Goal: Information Seeking & Learning: Learn about a topic

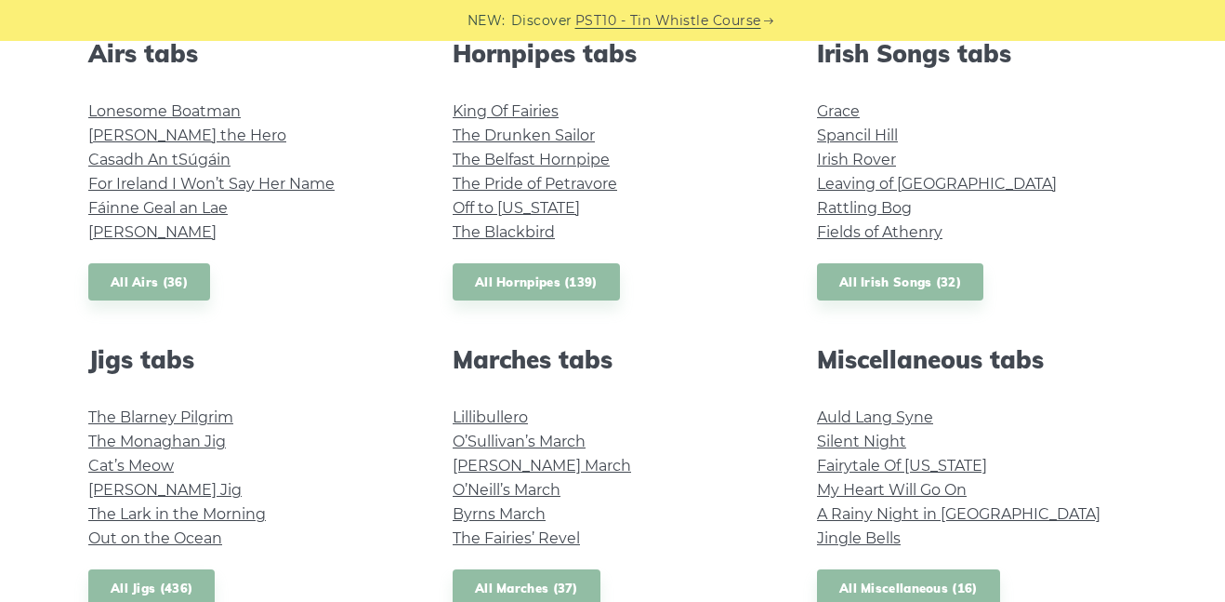
scroll to position [763, 0]
click at [109, 456] on link "Cat’s Meow" at bounding box center [131, 465] width 86 height 18
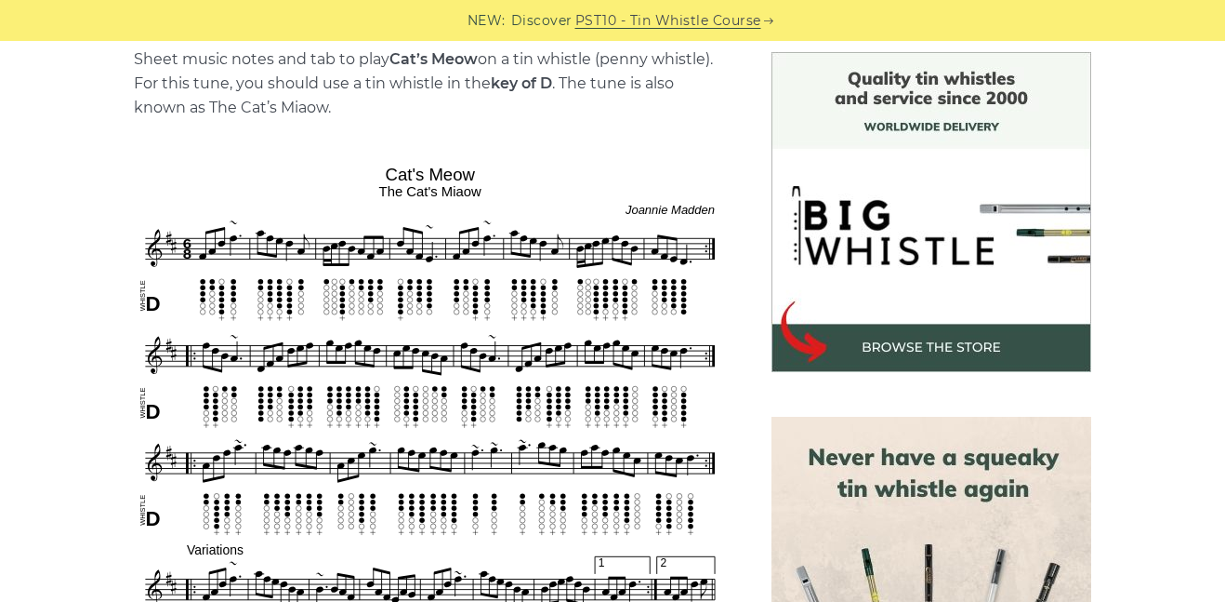
scroll to position [480, 0]
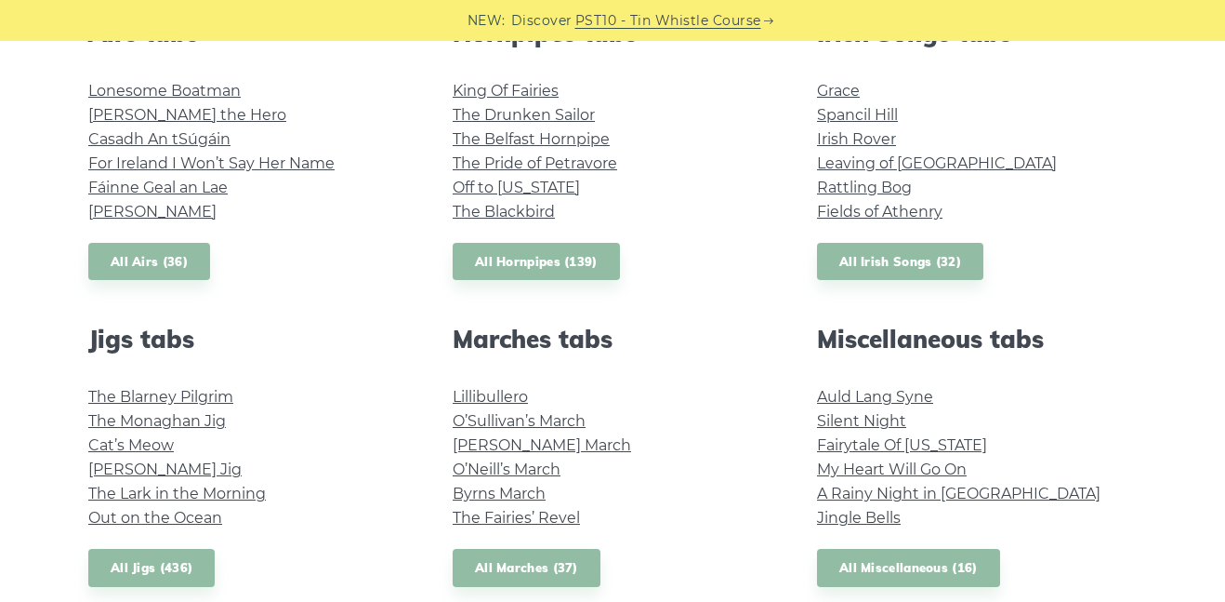
scroll to position [787, 0]
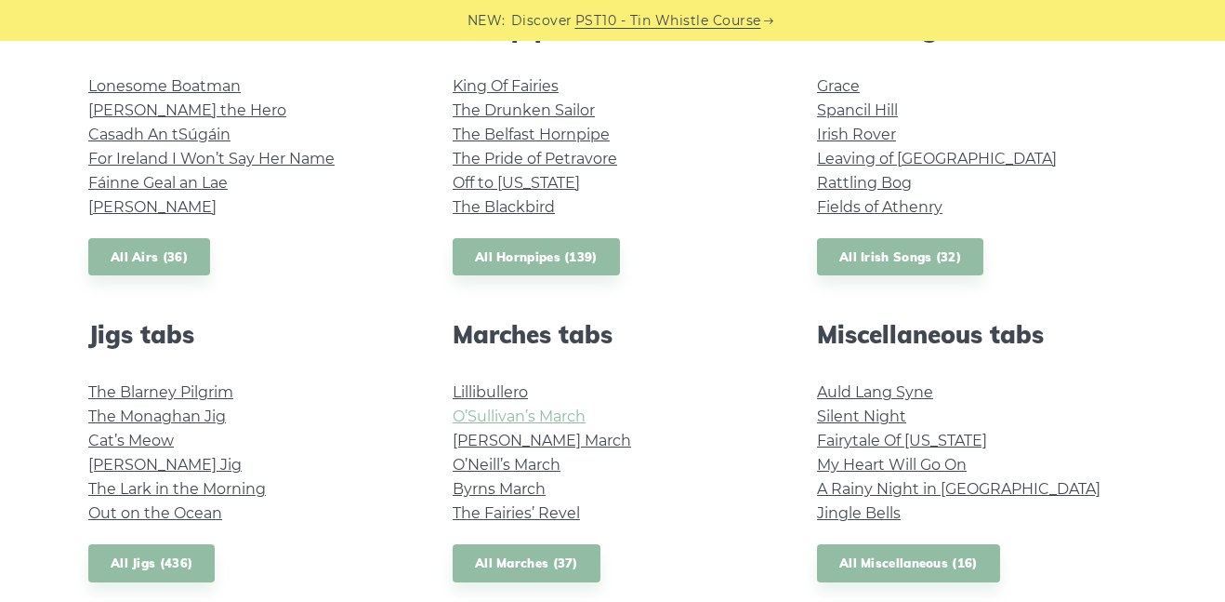
click at [470, 411] on link "O’Sullivan’s March" at bounding box center [519, 416] width 133 height 18
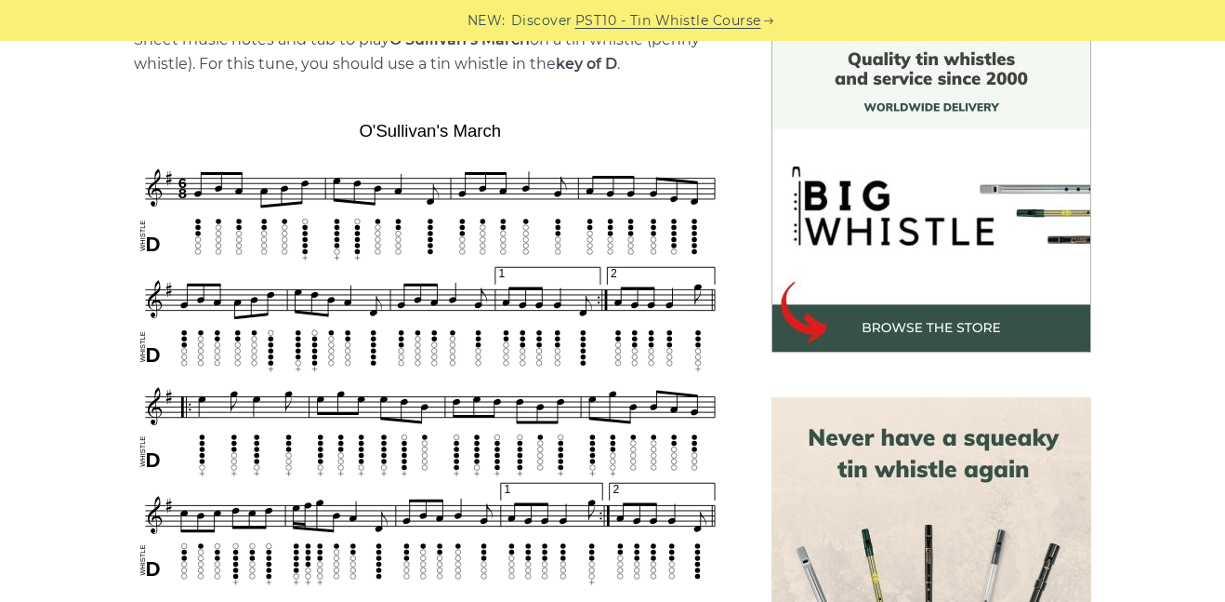
scroll to position [502, 0]
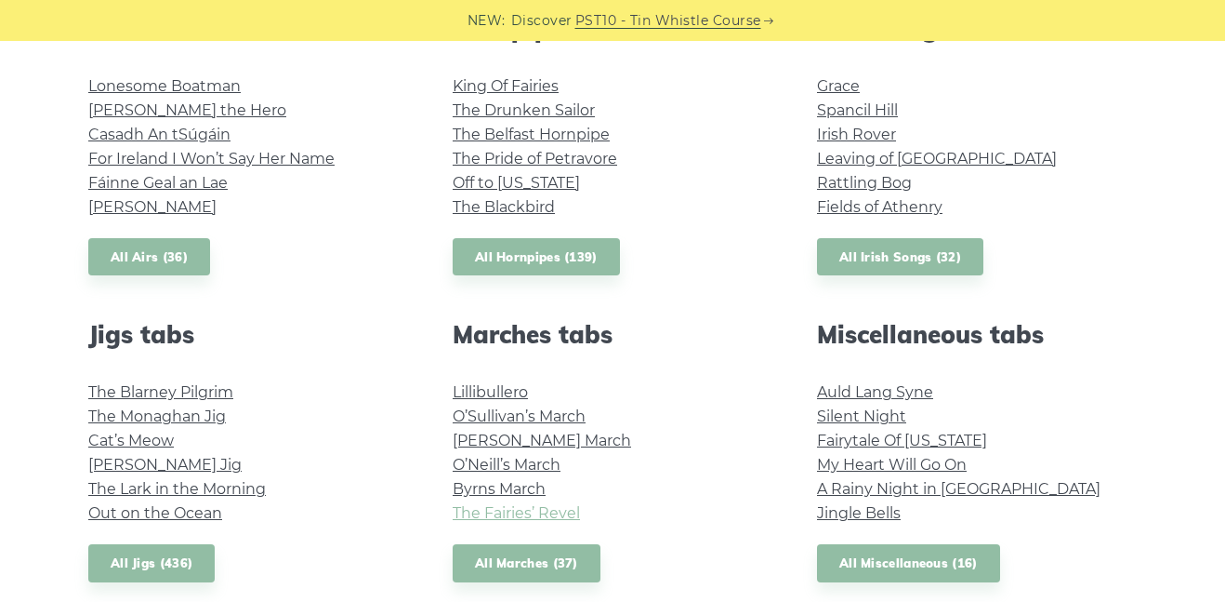
click at [550, 520] on link "The Fairies’ Revel" at bounding box center [516, 513] width 127 height 18
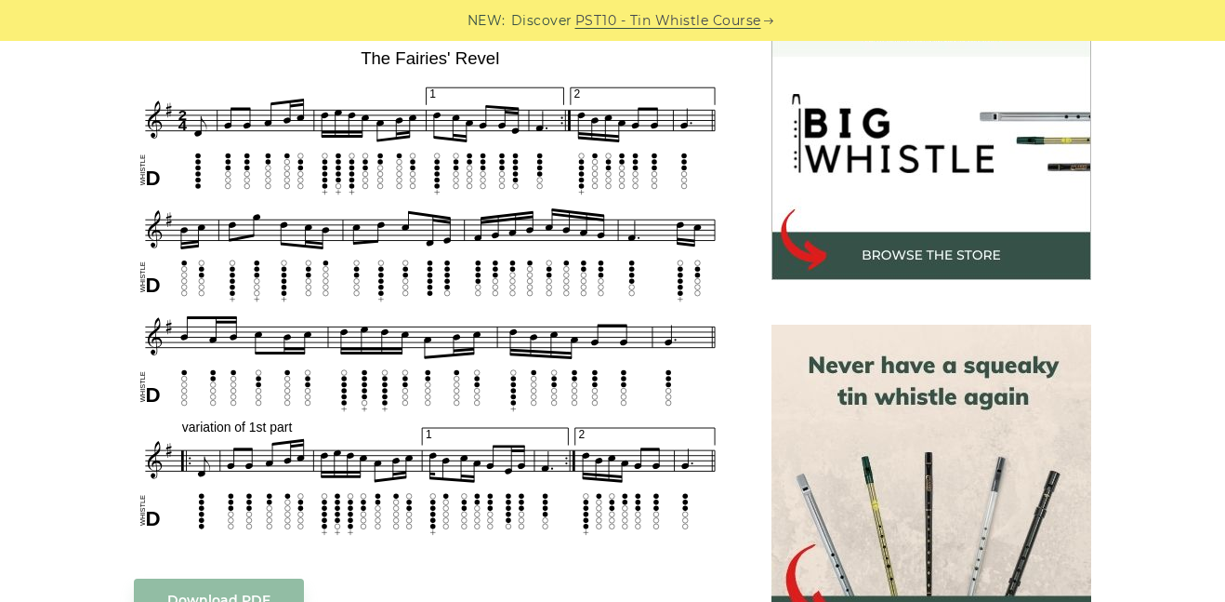
scroll to position [568, 0]
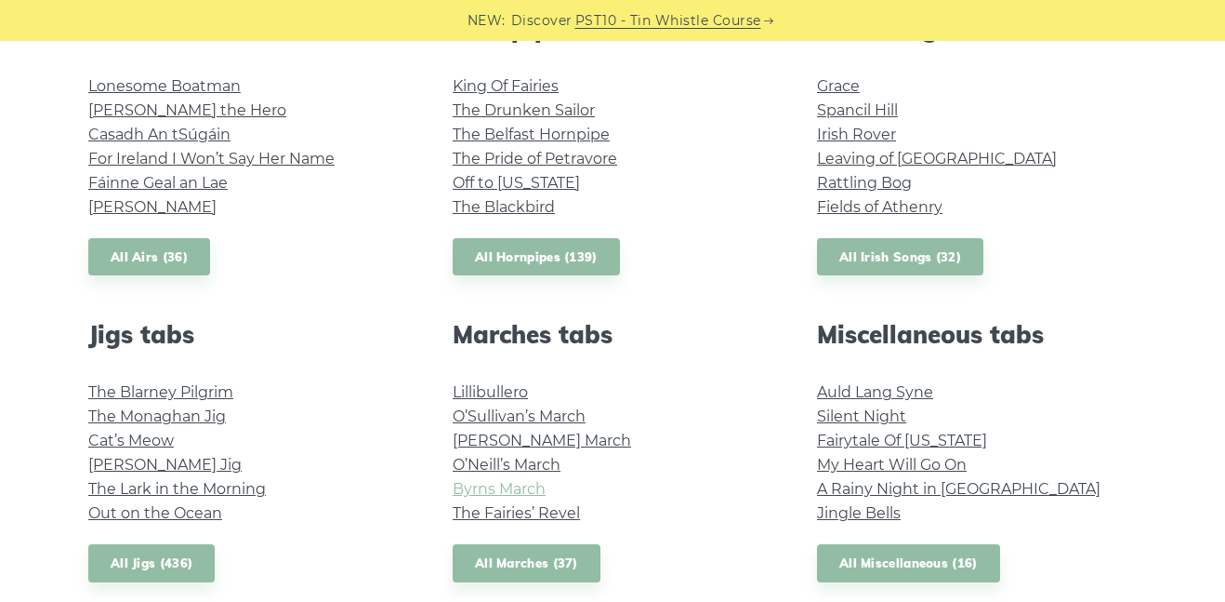
click at [539, 496] on link "Byrns March" at bounding box center [499, 489] width 93 height 18
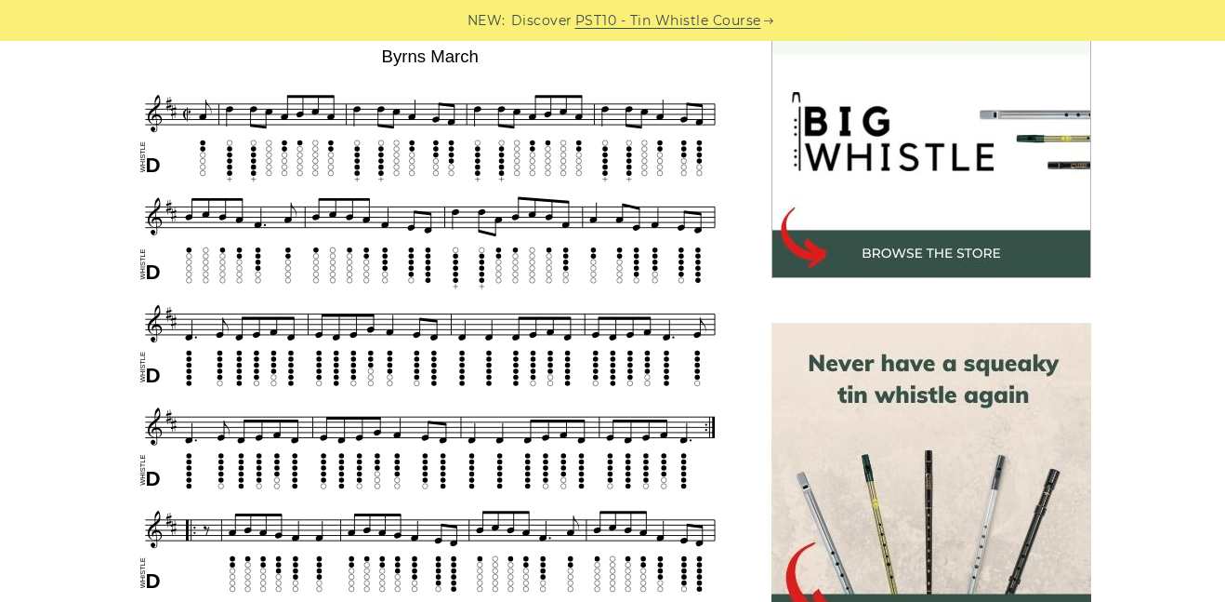
scroll to position [574, 0]
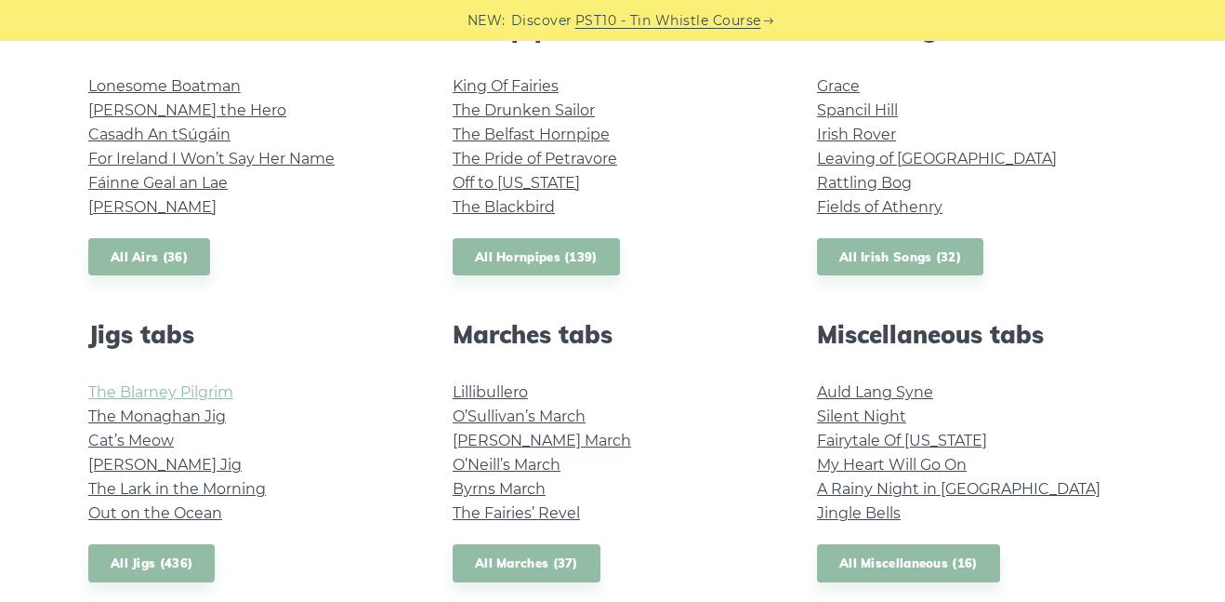
click at [96, 391] on link "The Blarney Pilgrim" at bounding box center [160, 392] width 145 height 18
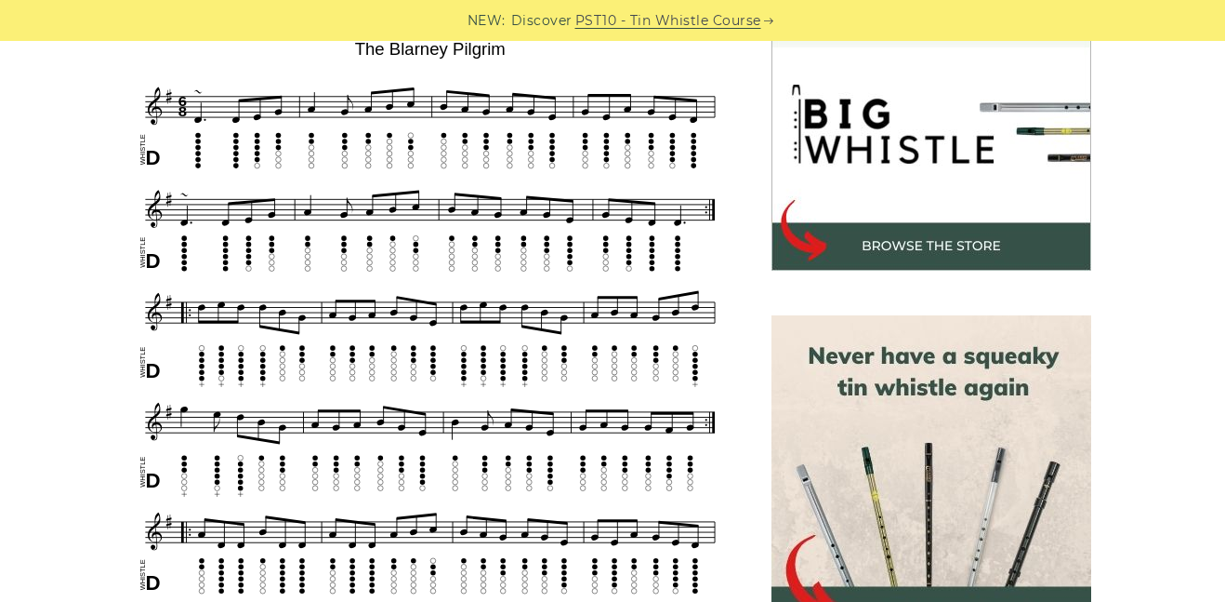
scroll to position [580, 0]
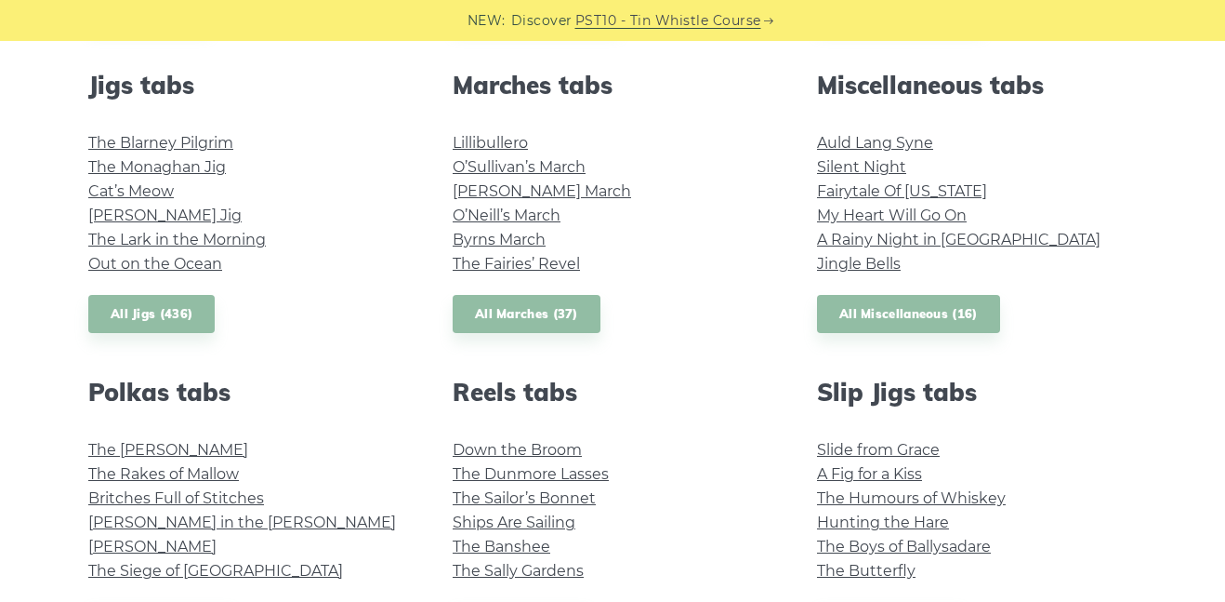
scroll to position [1031, 0]
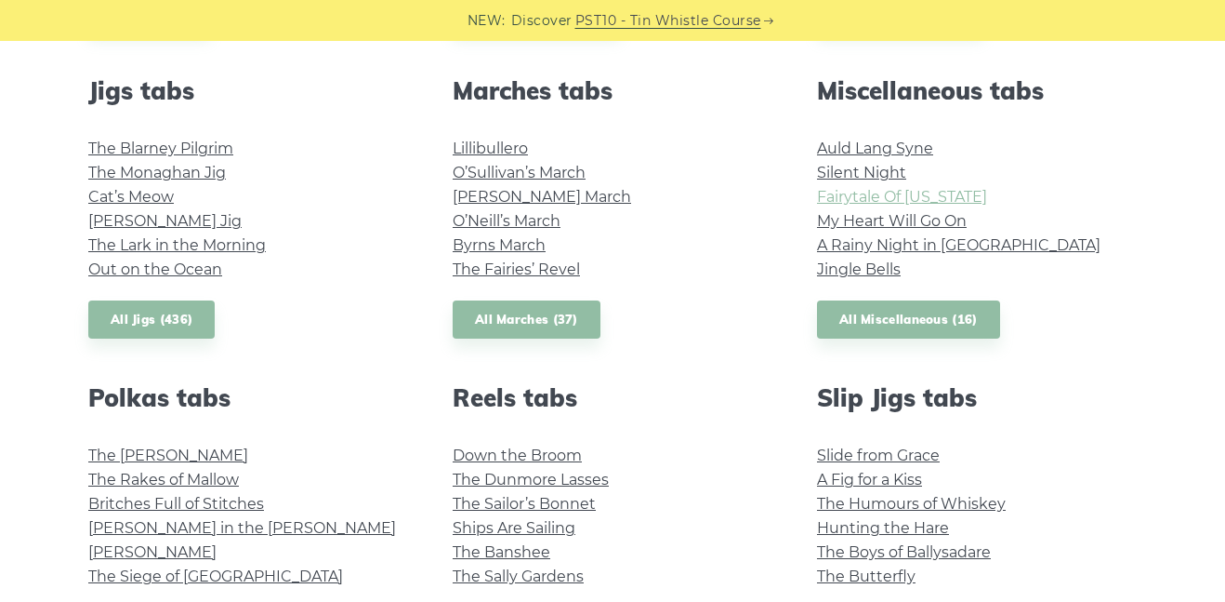
click at [875, 192] on link "Fairytale Of New York" at bounding box center [902, 197] width 170 height 18
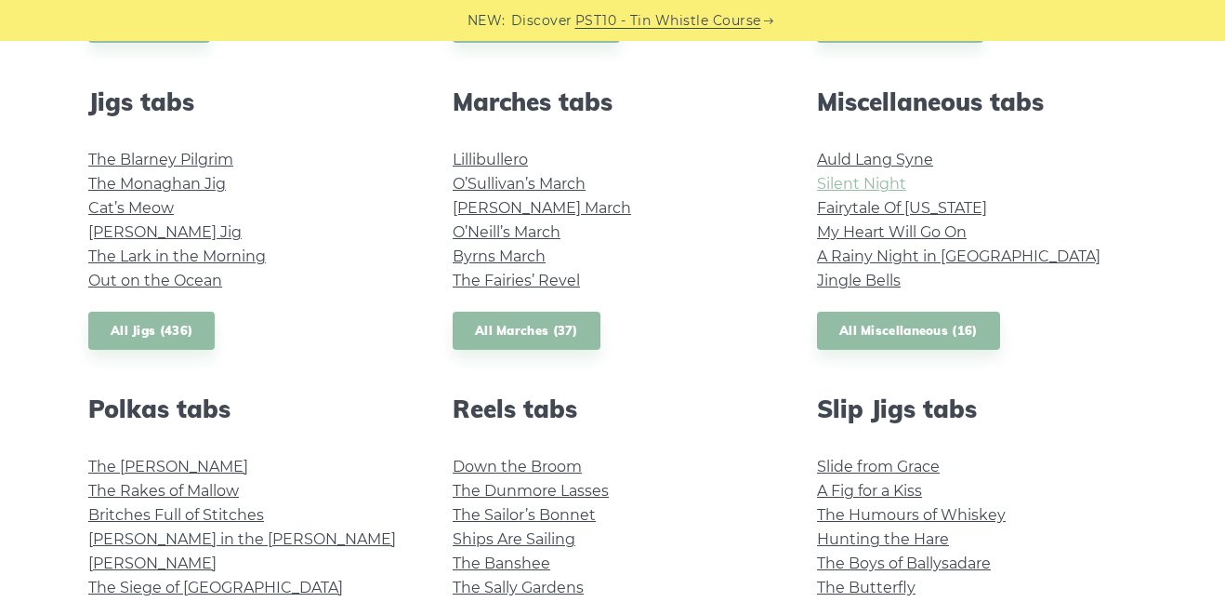
click at [880, 183] on link "Silent Night" at bounding box center [861, 184] width 89 height 18
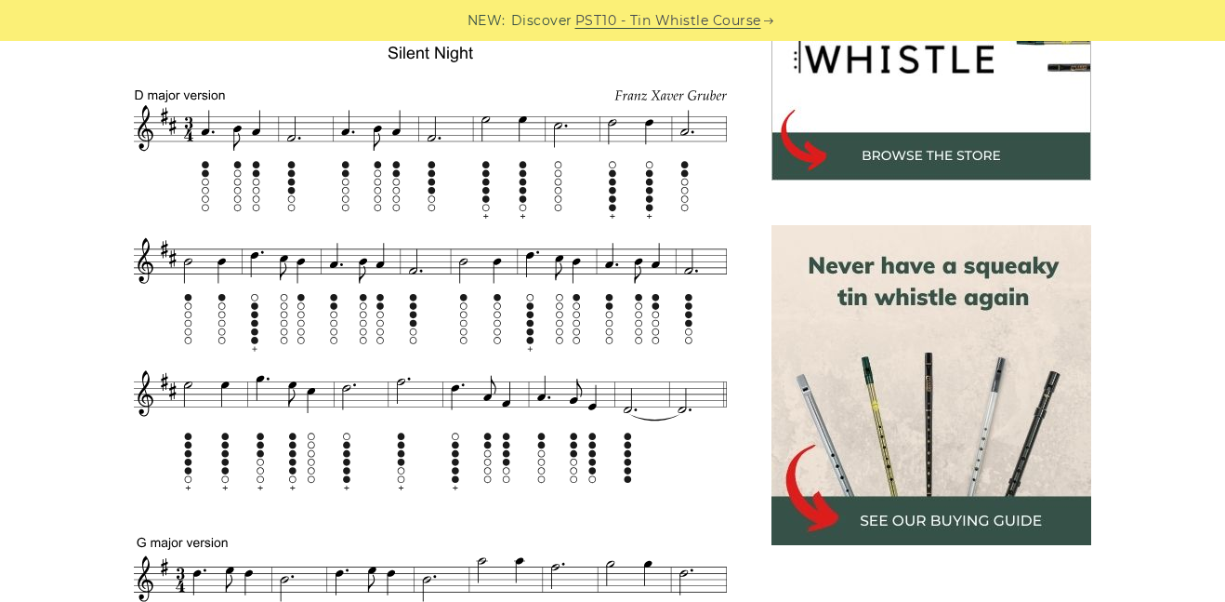
scroll to position [676, 0]
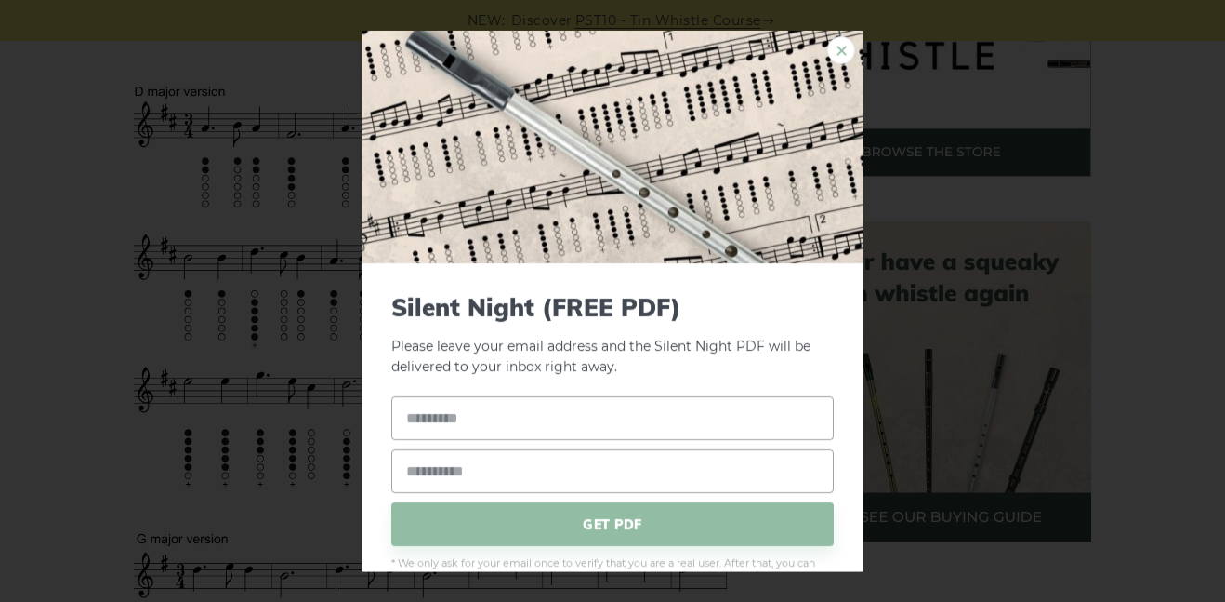
click at [844, 46] on link "×" at bounding box center [841, 49] width 28 height 28
click at [837, 57] on link "×" at bounding box center [841, 49] width 28 height 28
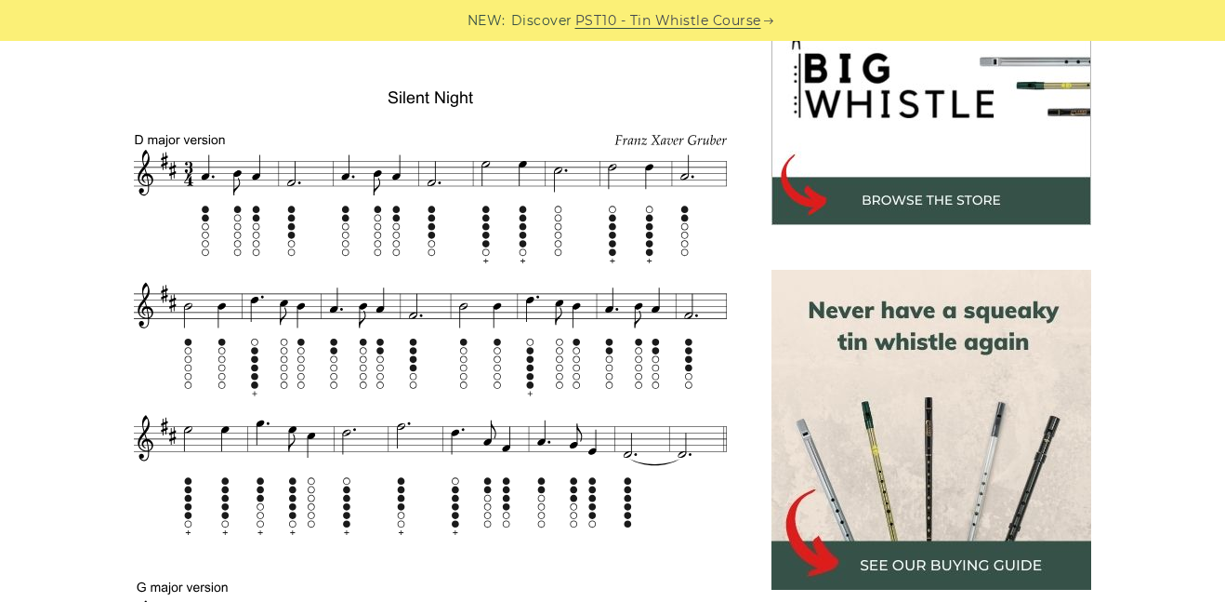
scroll to position [622, 0]
